Goal: Obtain resource: Obtain resource

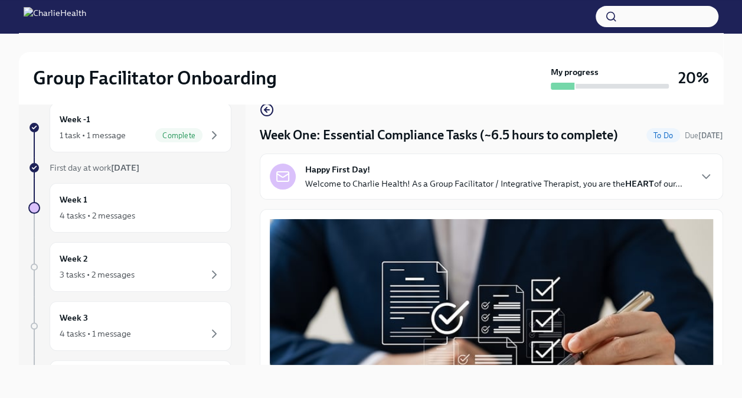
scroll to position [2669, 0]
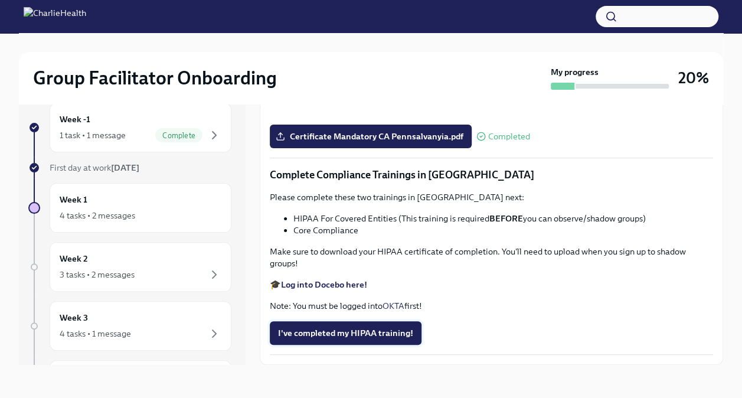
click at [321, 331] on span "I've completed my HIPAA training!" at bounding box center [345, 333] width 135 height 12
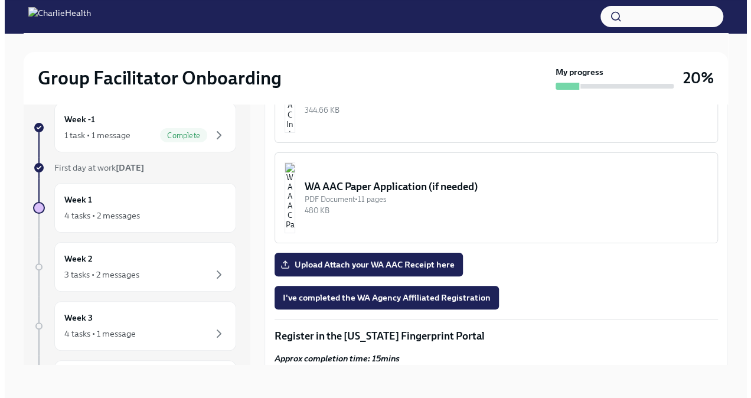
scroll to position [955, 0]
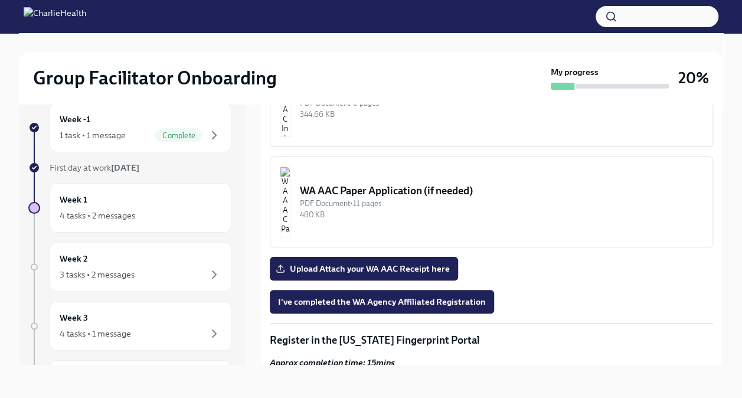
click at [360, 198] on div "WA AAC Paper Application (if needed)" at bounding box center [501, 191] width 403 height 14
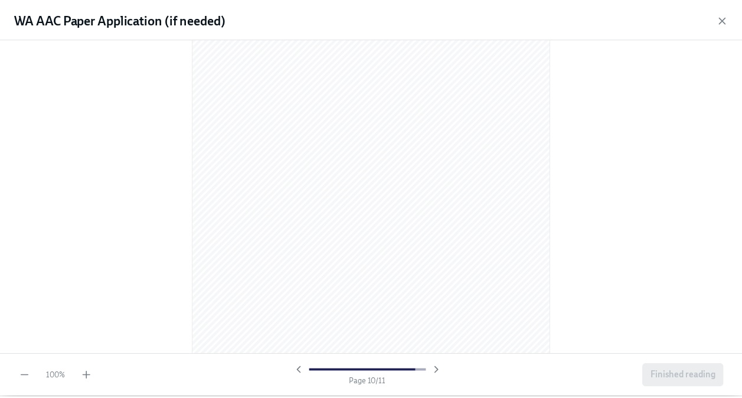
scroll to position [3968, 0]
click at [732, 21] on icon "button" at bounding box center [731, 19] width 12 height 12
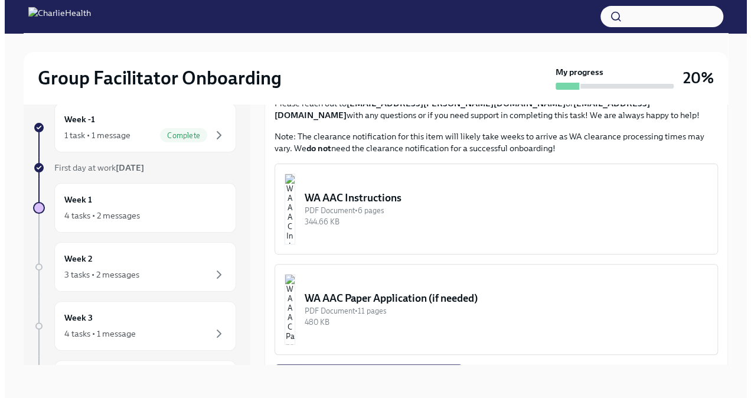
scroll to position [846, 0]
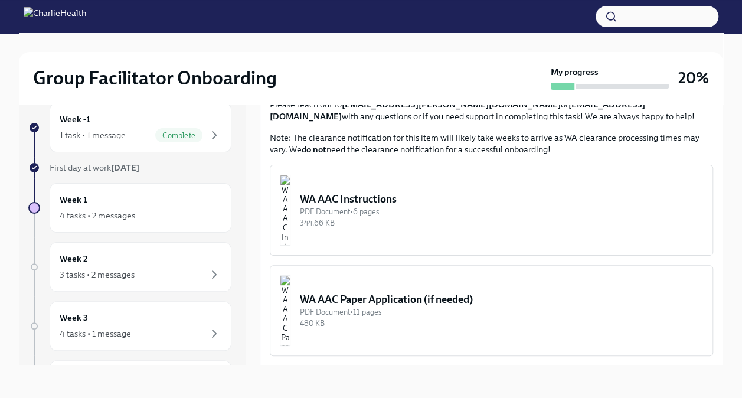
click at [408, 217] on div "PDF Document • 6 pages" at bounding box center [501, 211] width 403 height 11
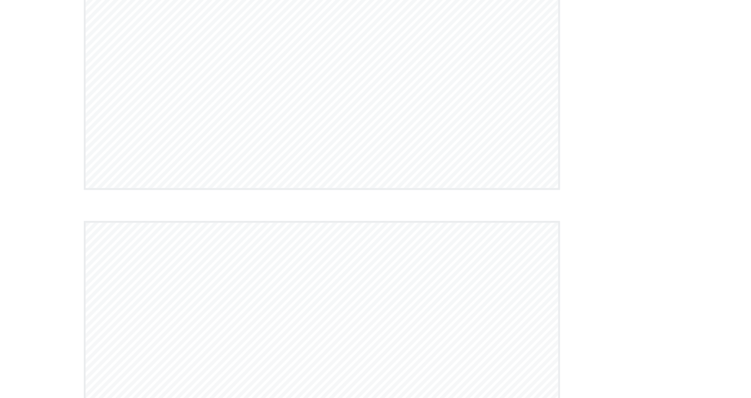
scroll to position [741, 0]
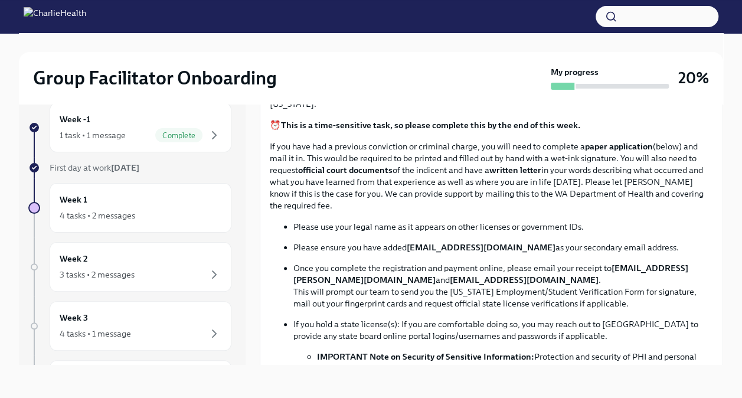
scroll to position [535, 0]
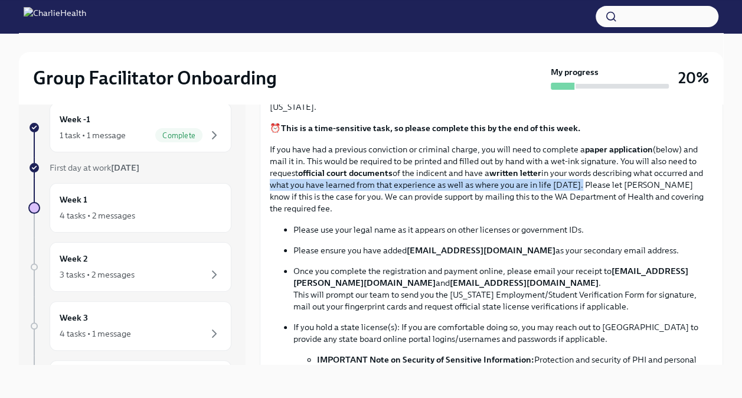
drag, startPoint x: 284, startPoint y: 202, endPoint x: 588, endPoint y: 206, distance: 304.2
click at [588, 206] on p "If you have had a previous conviction or criminal charge, you will need to comp…" at bounding box center [492, 179] width 444 height 71
drag, startPoint x: 588, startPoint y: 206, endPoint x: 579, endPoint y: 203, distance: 9.9
copy p "what you have learned from that experience as well as where you are in life [DA…"
